Goal: Transaction & Acquisition: Purchase product/service

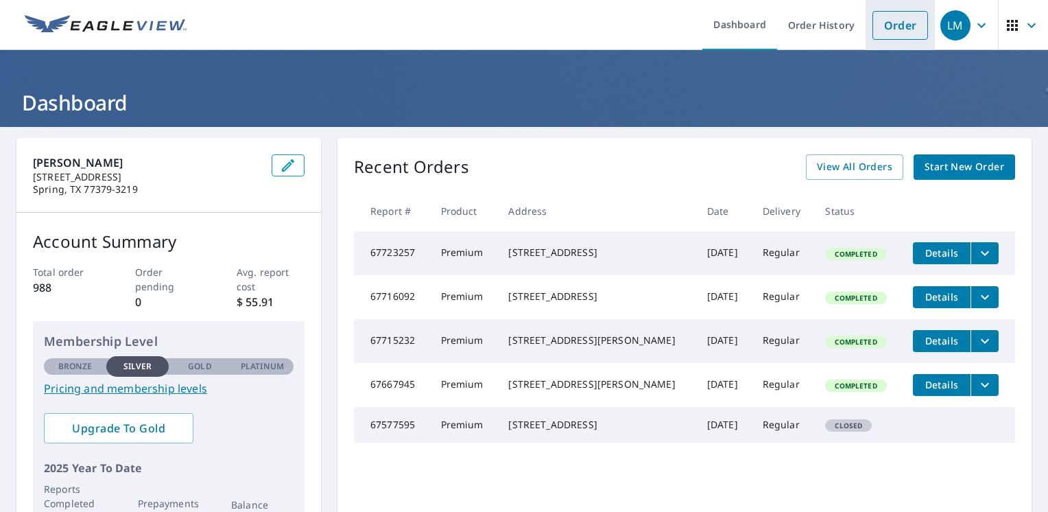
click at [885, 28] on link "Order" at bounding box center [900, 25] width 56 height 29
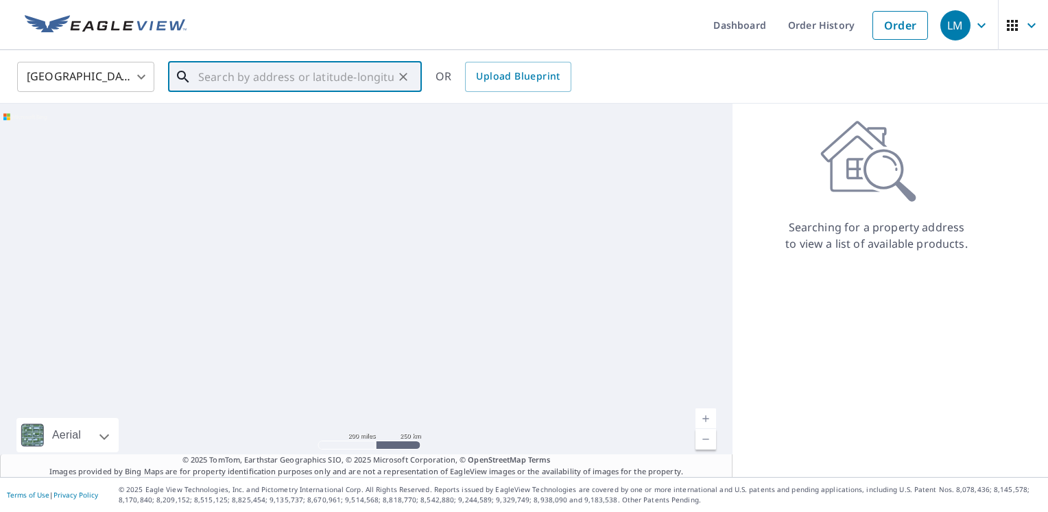
click at [337, 77] on input "text" at bounding box center [295, 77] width 195 height 38
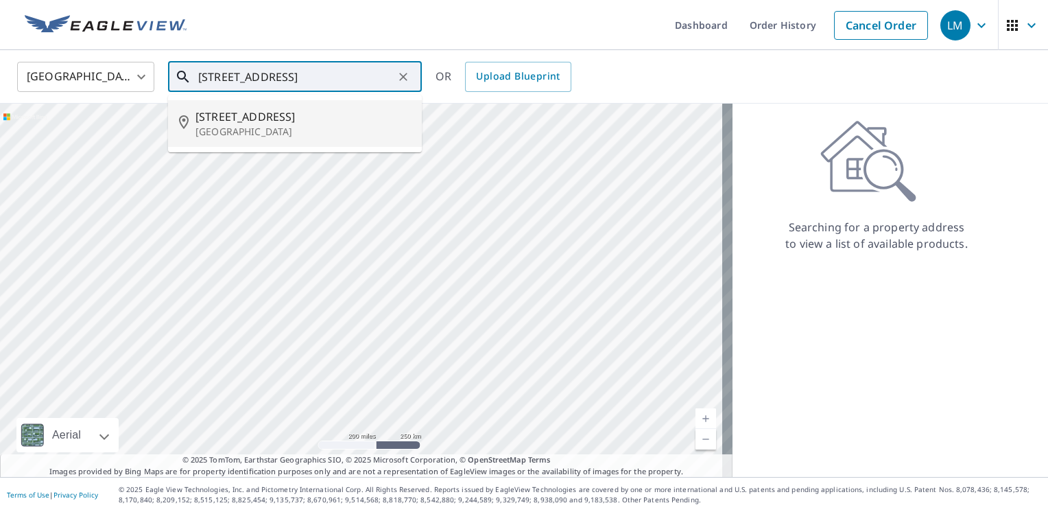
click at [252, 119] on span "[STREET_ADDRESS]" at bounding box center [302, 116] width 215 height 16
type input "[STREET_ADDRESS]"
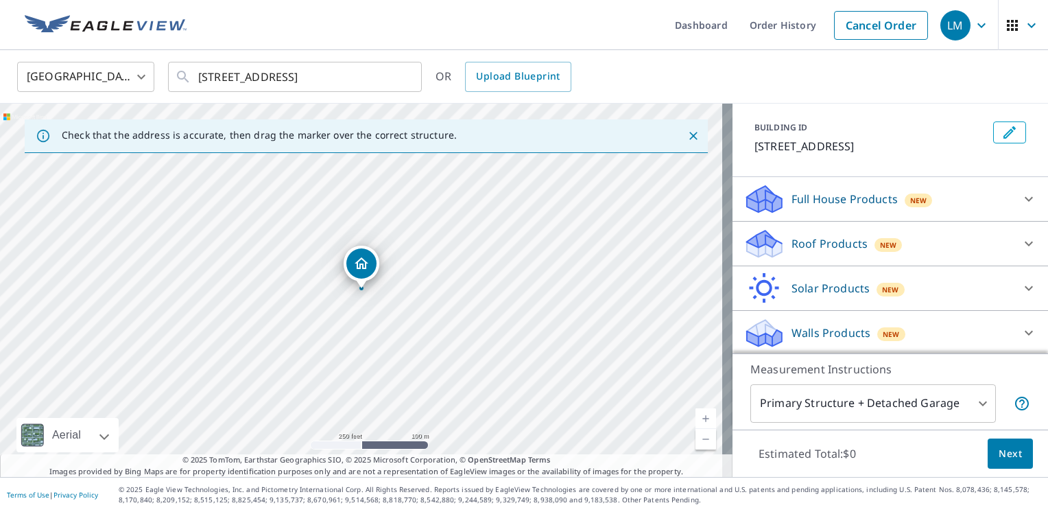
scroll to position [69, 0]
click at [1025, 241] on icon at bounding box center [1029, 243] width 8 height 5
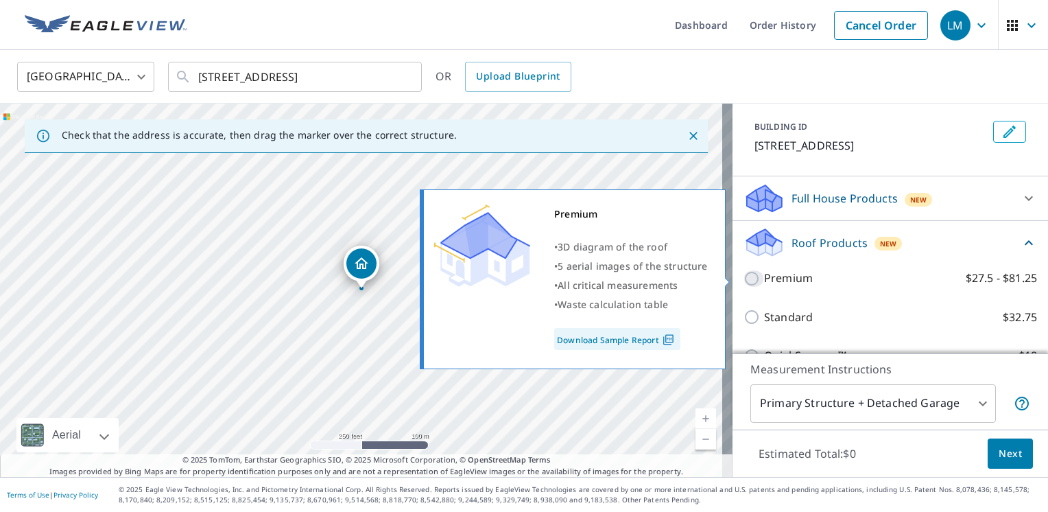
click at [746, 276] on input "Premium $27.5 - $81.25" at bounding box center [753, 278] width 21 height 16
checkbox input "true"
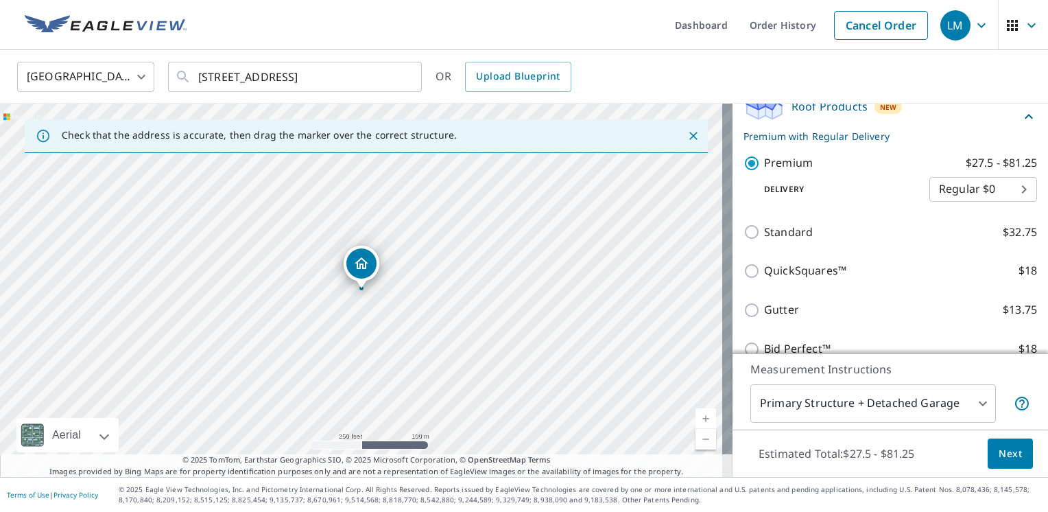
scroll to position [206, 0]
click at [998, 455] on span "Next" at bounding box center [1009, 453] width 23 height 17
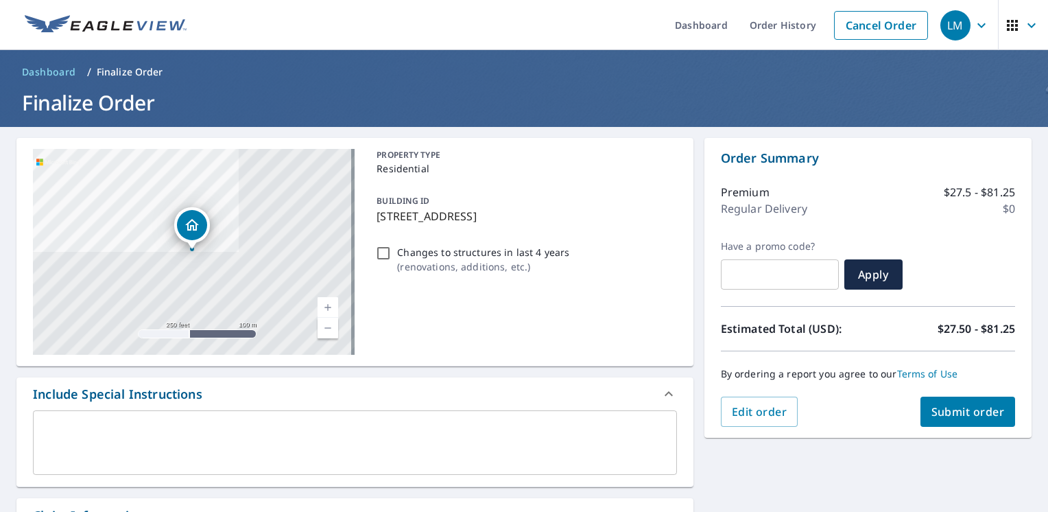
click at [960, 413] on span "Submit order" at bounding box center [967, 411] width 73 height 15
